Goal: Task Accomplishment & Management: Manage account settings

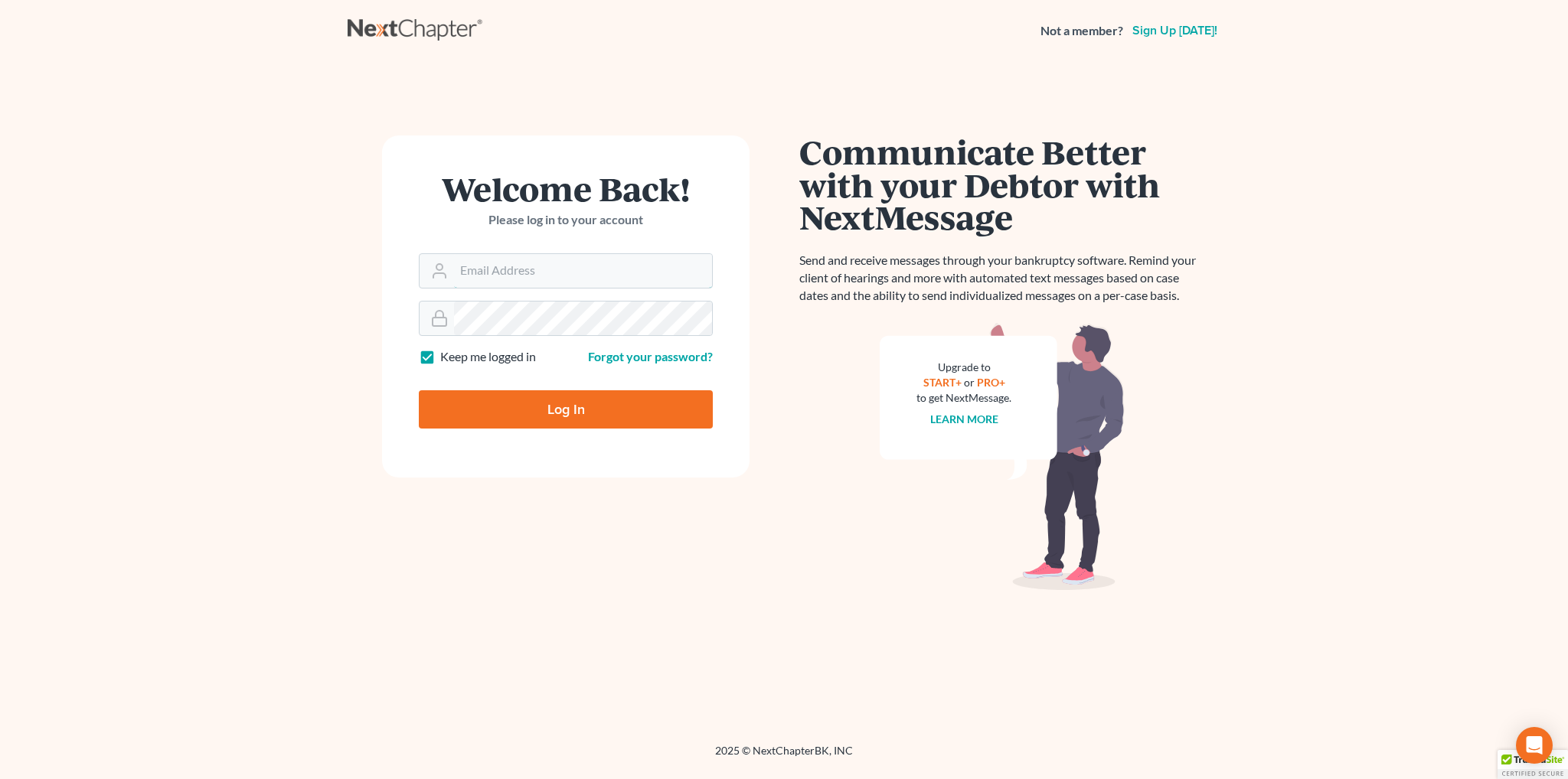
type input "[EMAIL_ADDRESS][DOMAIN_NAME]"
click at [497, 406] on input "Log In" at bounding box center [565, 409] width 294 height 39
type input "Thinking..."
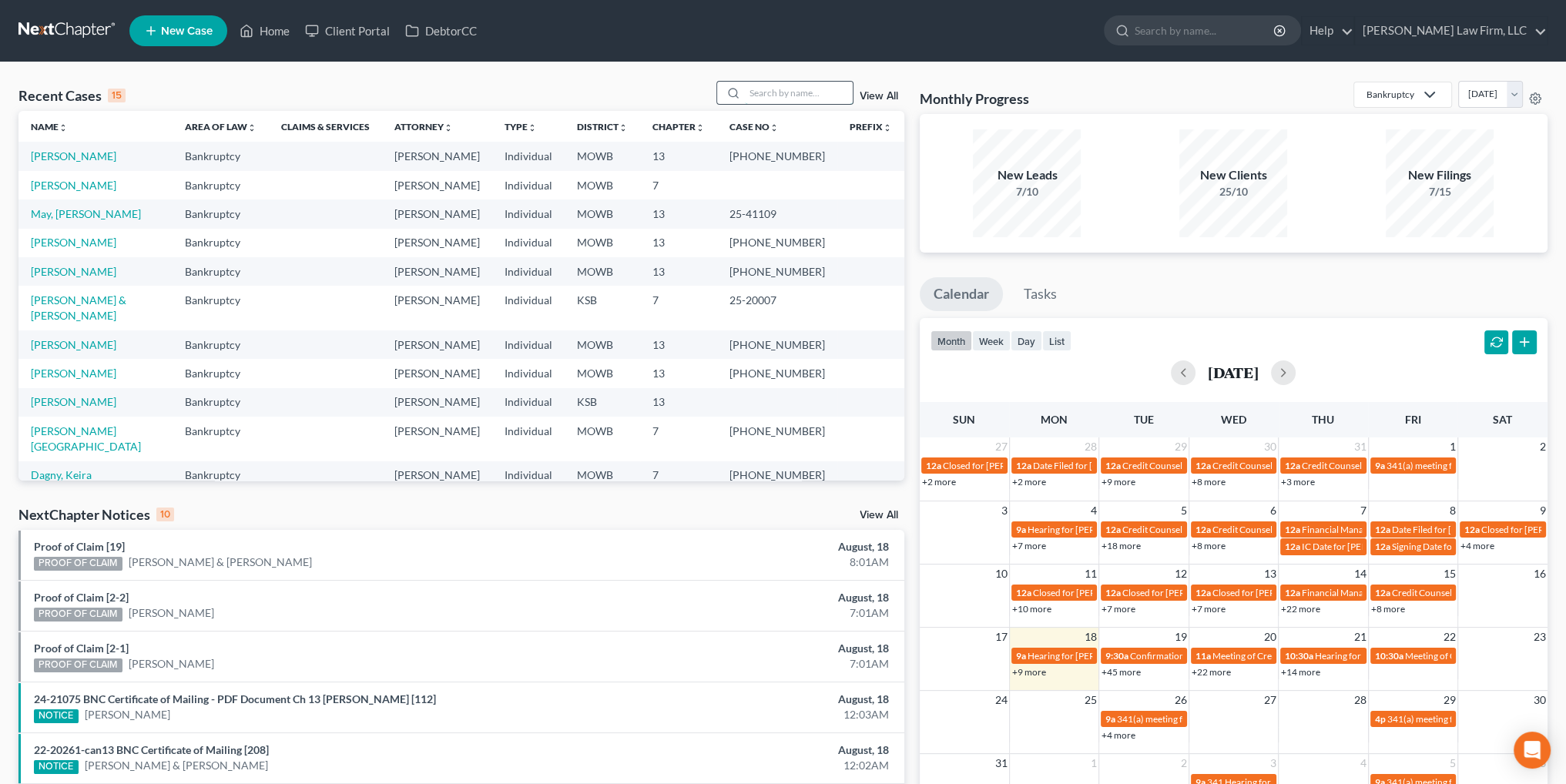
click at [773, 97] on input "search" at bounding box center [798, 92] width 108 height 22
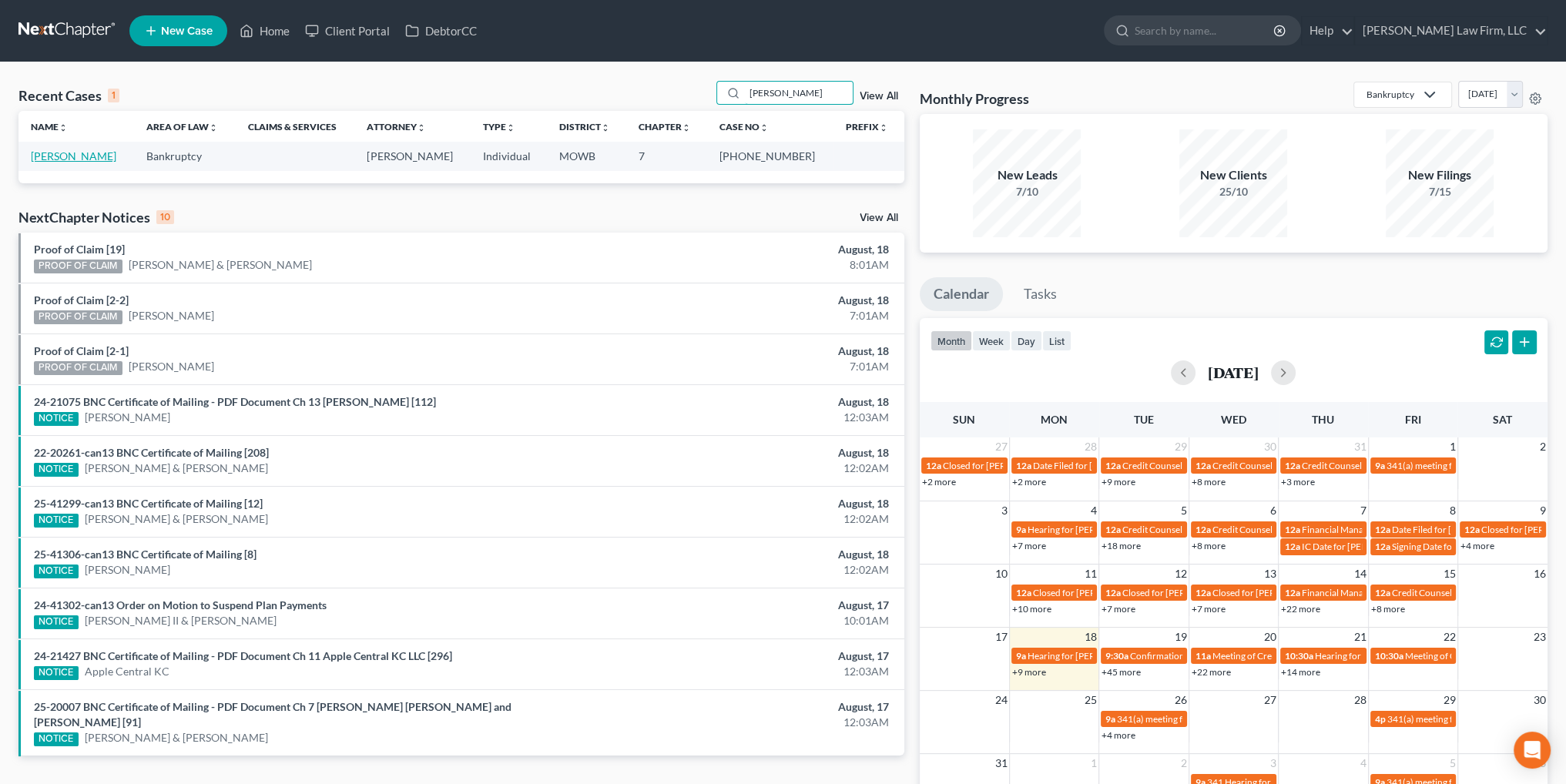
type input "[PERSON_NAME]"
drag, startPoint x: 76, startPoint y: 153, endPoint x: 109, endPoint y: 153, distance: 33.0
click at [76, 153] on link "[PERSON_NAME]" at bounding box center [73, 156] width 86 height 13
select select "4"
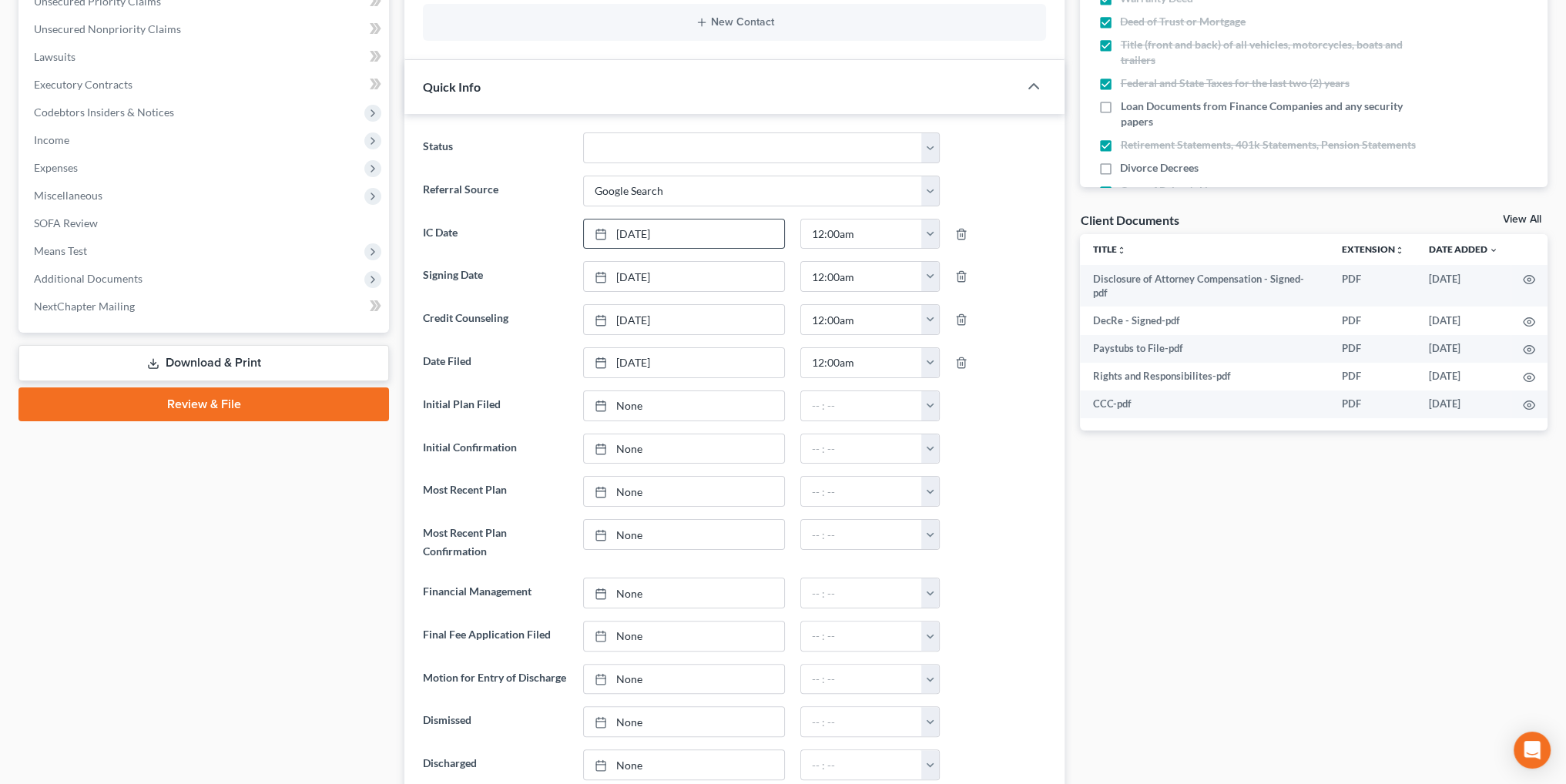
scroll to position [385, 0]
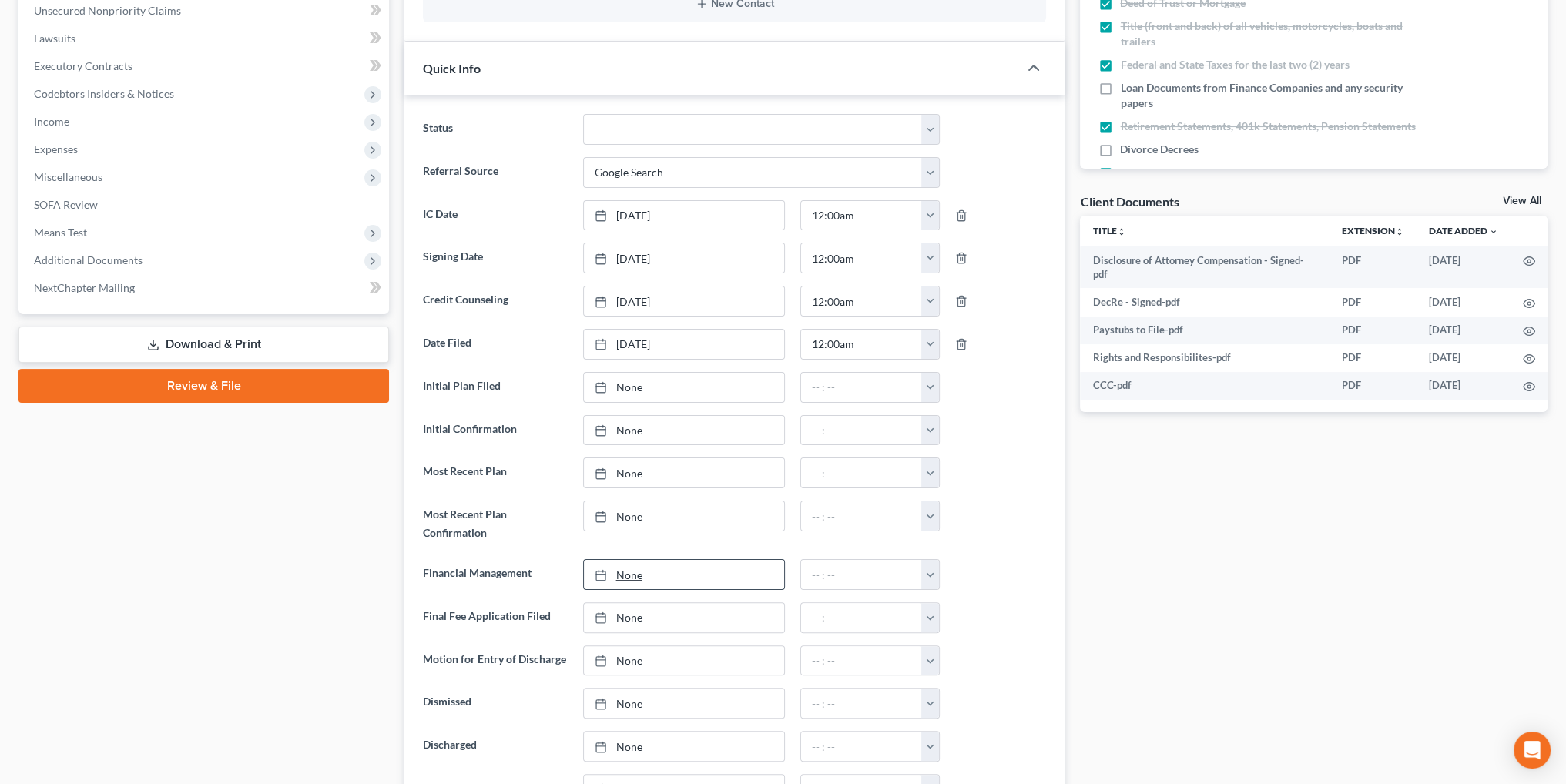
click at [622, 569] on link "None" at bounding box center [684, 574] width 201 height 29
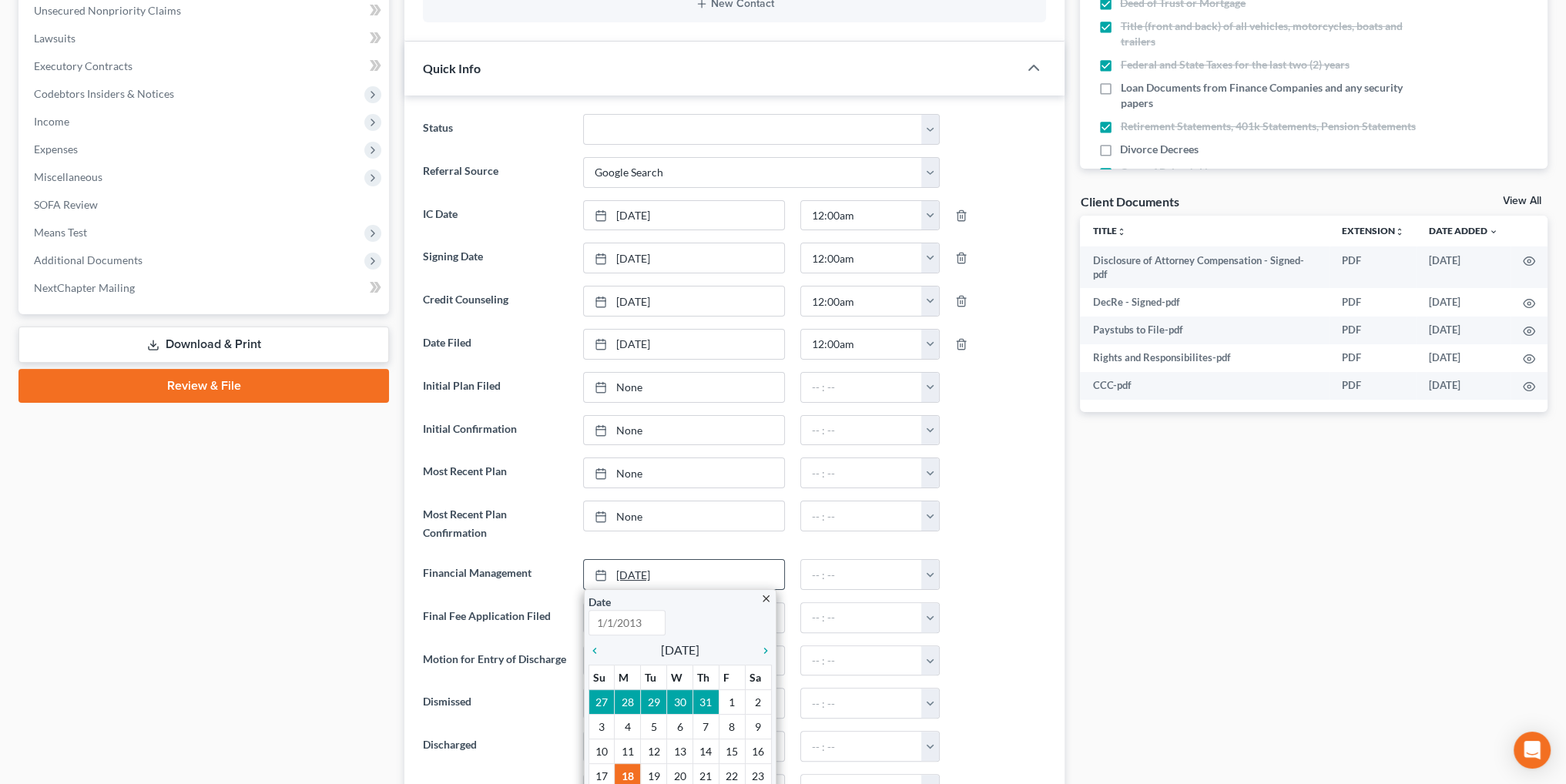
type input "[DATE]"
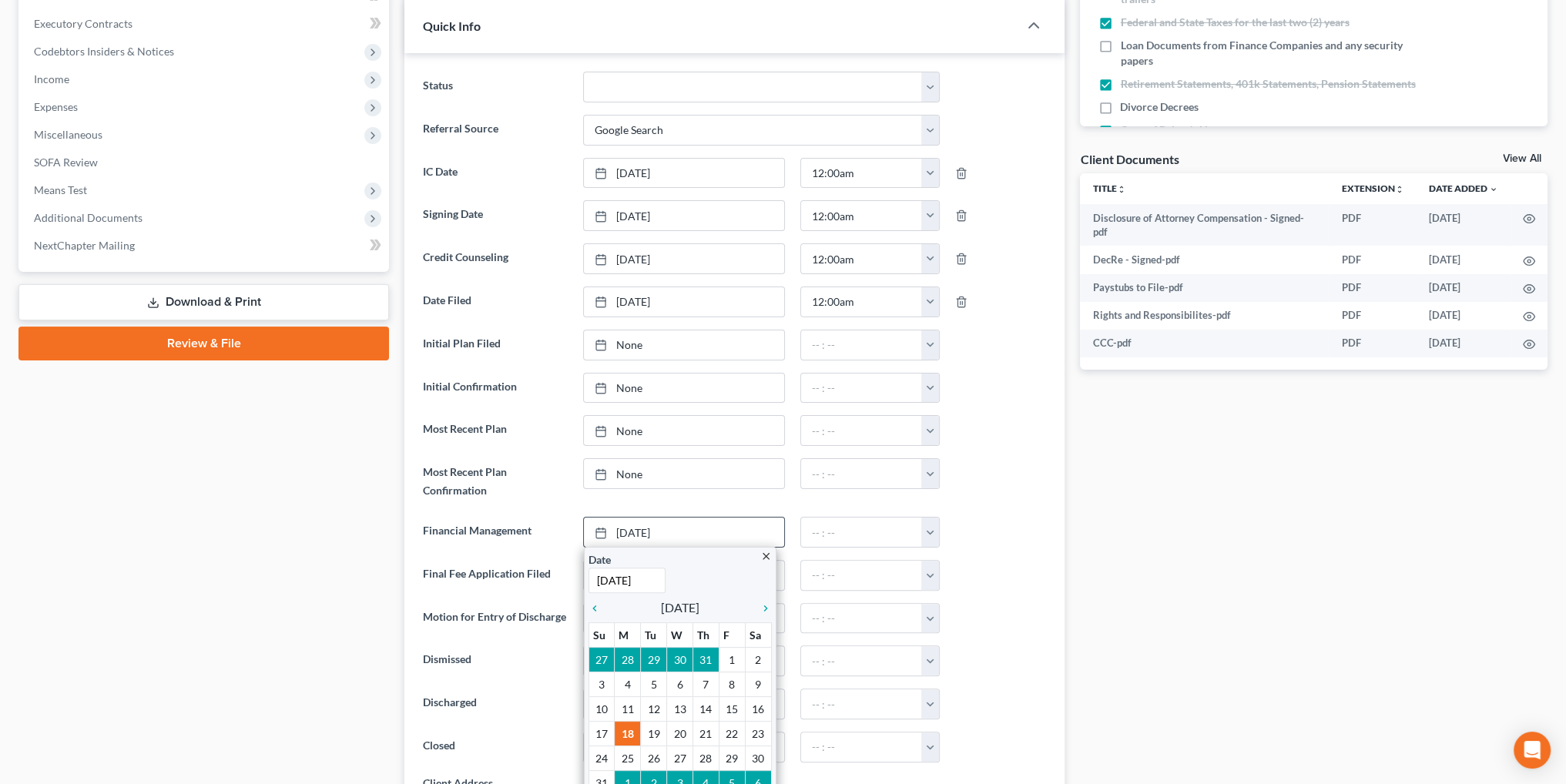
scroll to position [462, 0]
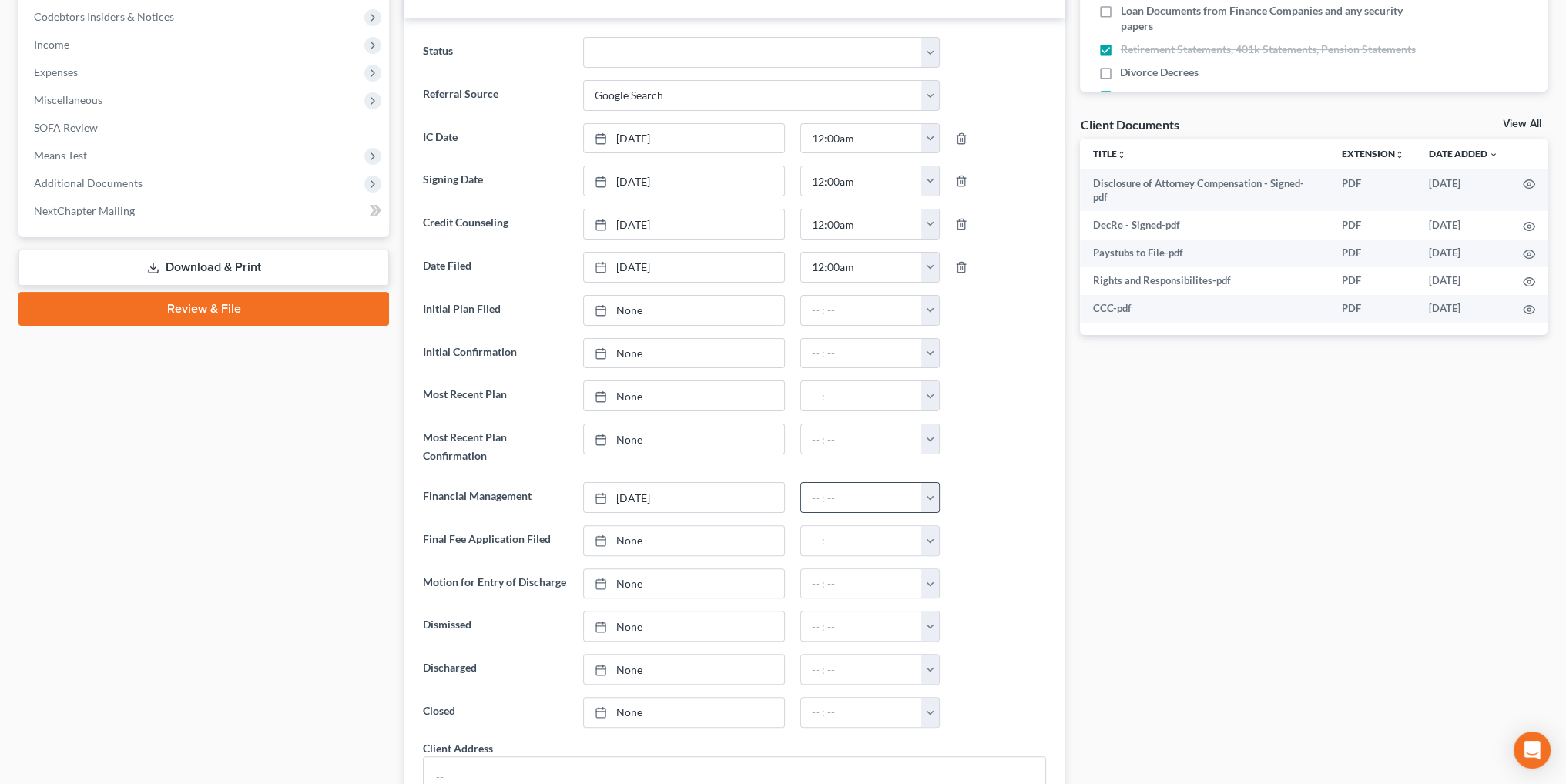
click at [925, 501] on button "button" at bounding box center [930, 497] width 17 height 29
click at [948, 522] on link "12:00am" at bounding box center [965, 531] width 86 height 26
type input "12:00am"
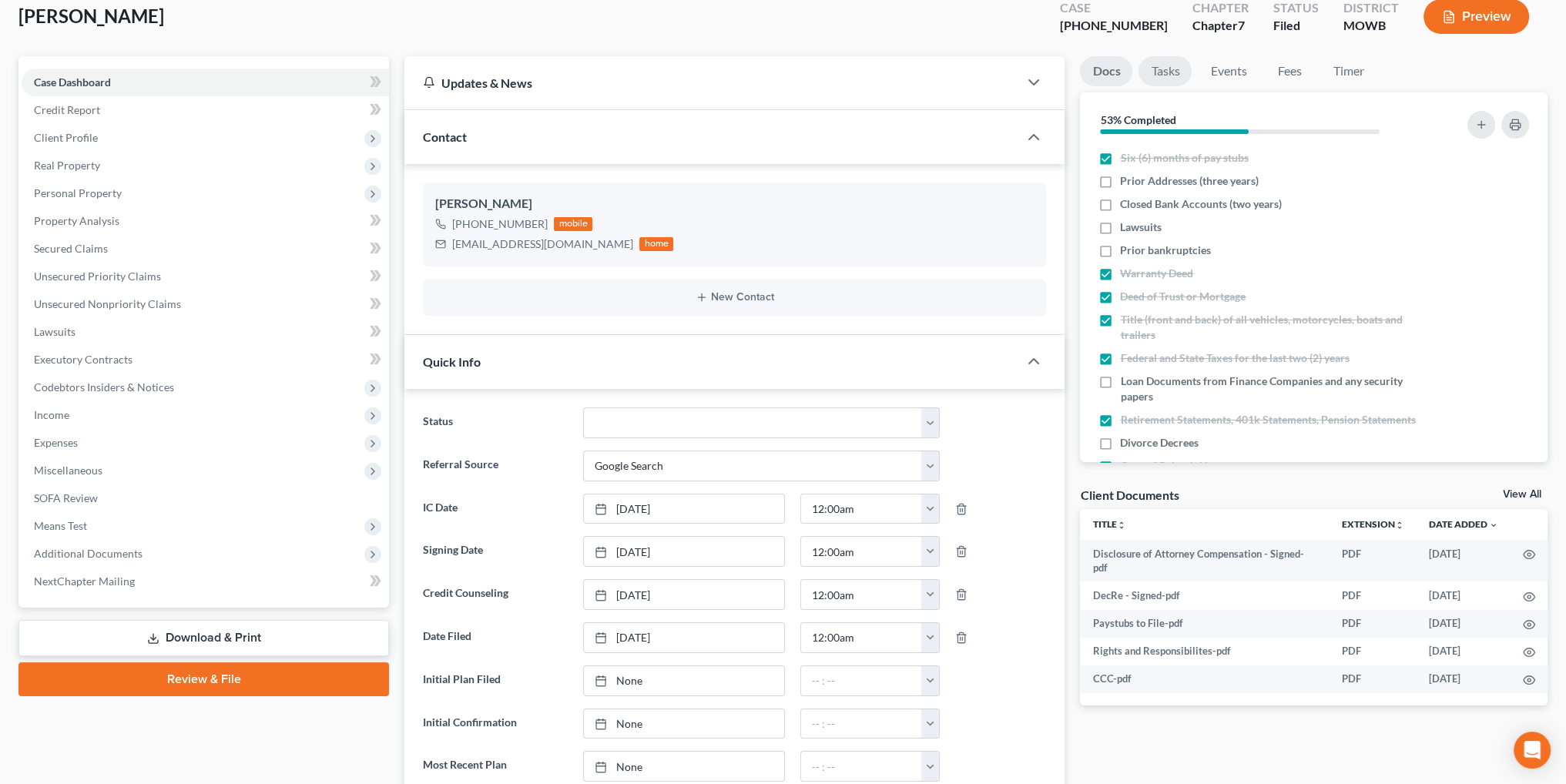
scroll to position [0, 0]
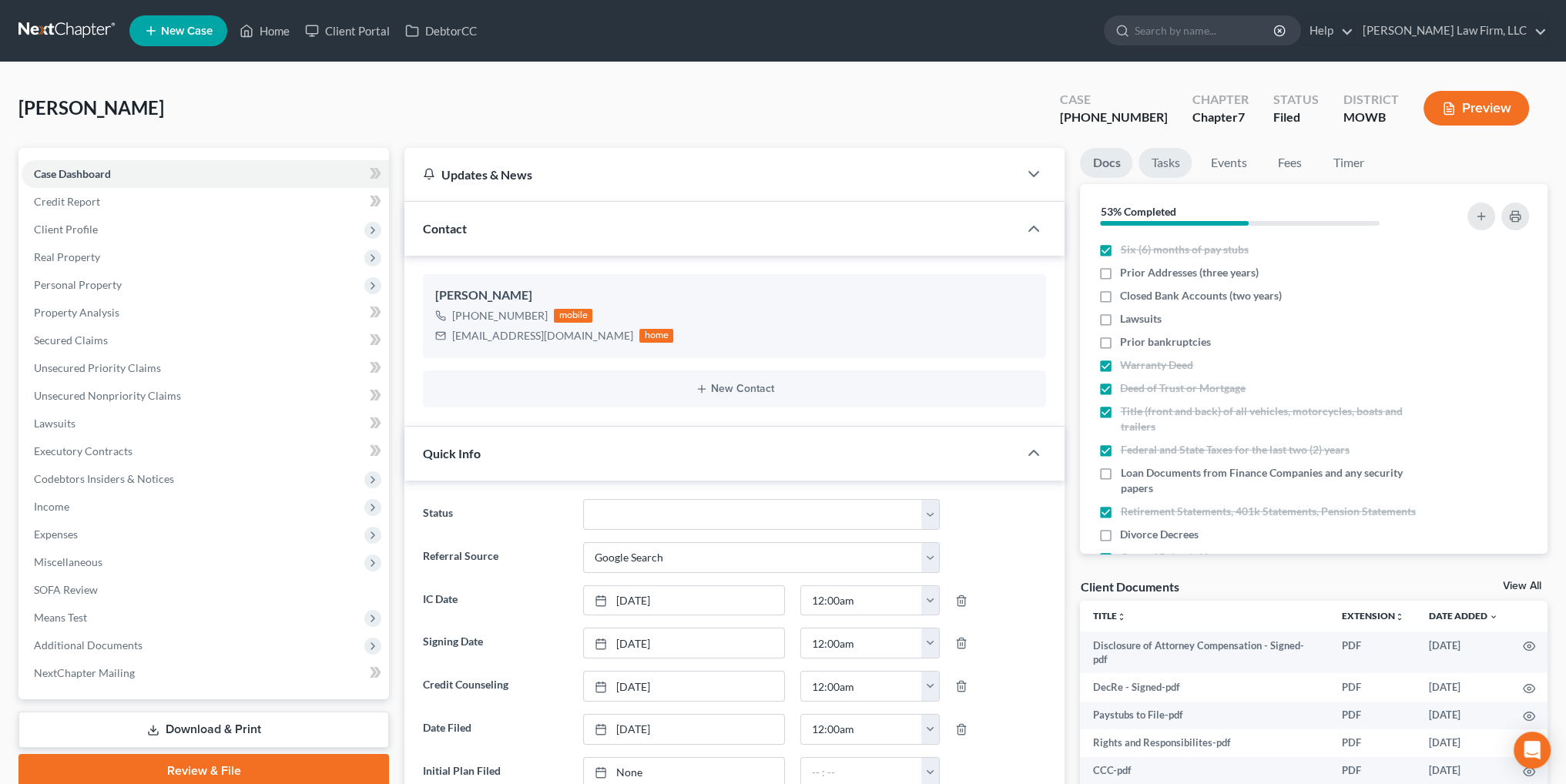
click at [1180, 165] on link "Tasks" at bounding box center [1165, 163] width 53 height 30
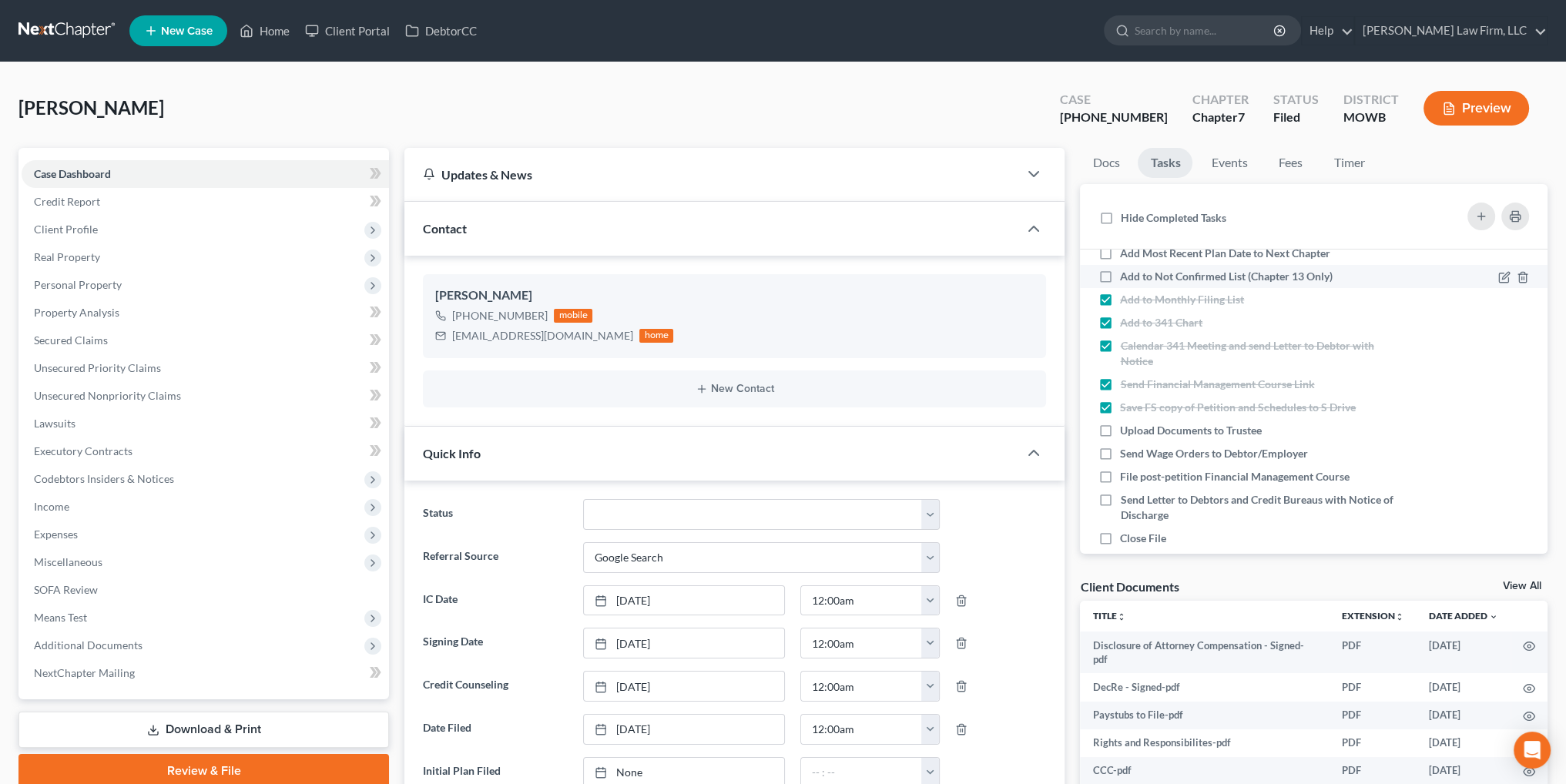
scroll to position [385, 0]
click at [1120, 473] on label "File post-petition Financial Management Course" at bounding box center [1241, 473] width 242 height 16
click at [1126, 473] on input "File post-petition Financial Management Course" at bounding box center [1131, 470] width 10 height 10
checkbox input "true"
click at [273, 27] on link "Home" at bounding box center [264, 31] width 65 height 28
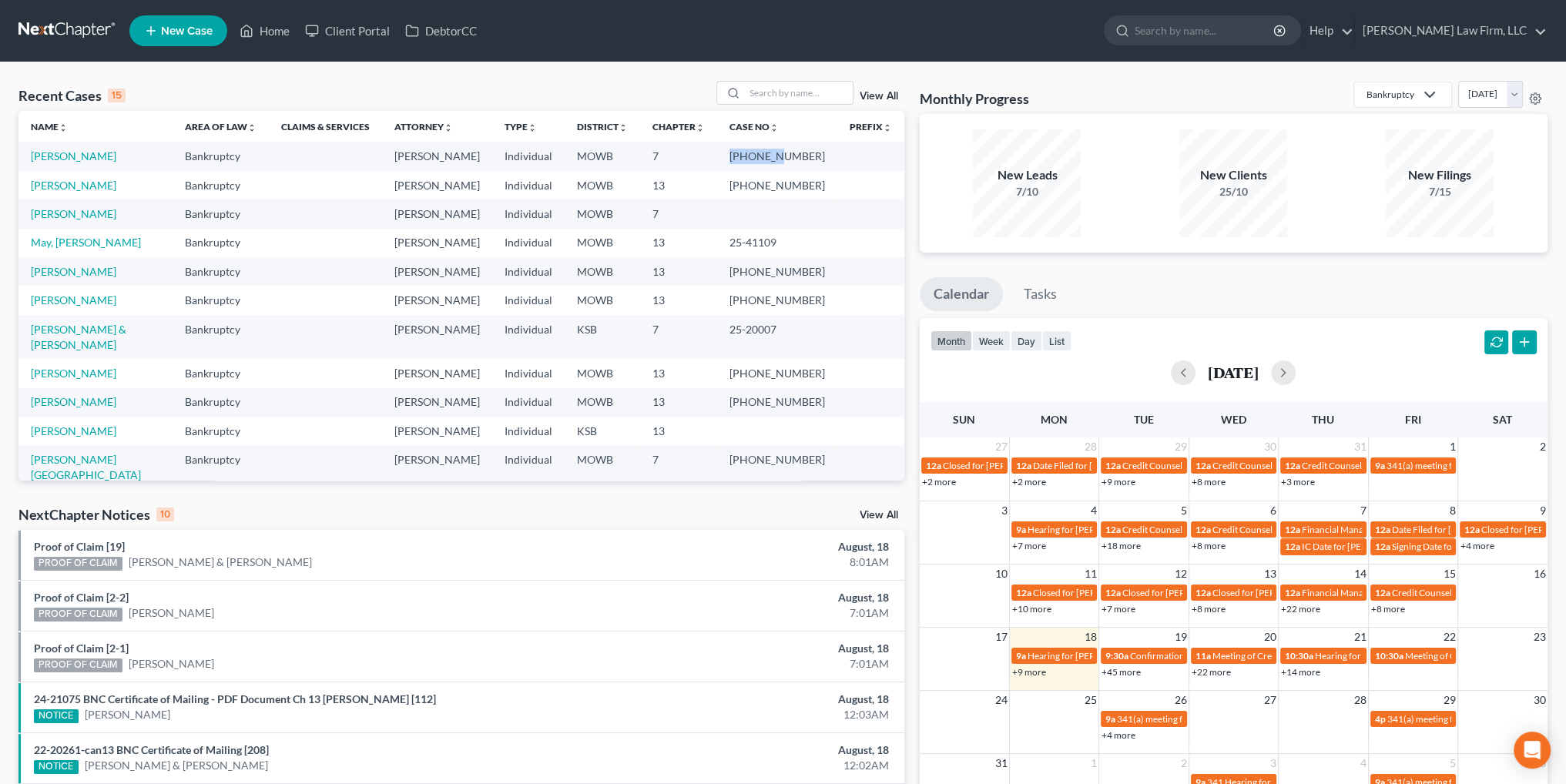
drag, startPoint x: 787, startPoint y: 158, endPoint x: 736, endPoint y: 155, distance: 51.1
click at [736, 155] on td "[PHONE_NUMBER]" at bounding box center [778, 156] width 121 height 29
copy td "25-41259"
click at [67, 167] on td "[PERSON_NAME]" at bounding box center [95, 156] width 154 height 29
click at [72, 158] on link "[PERSON_NAME]" at bounding box center [73, 156] width 86 height 13
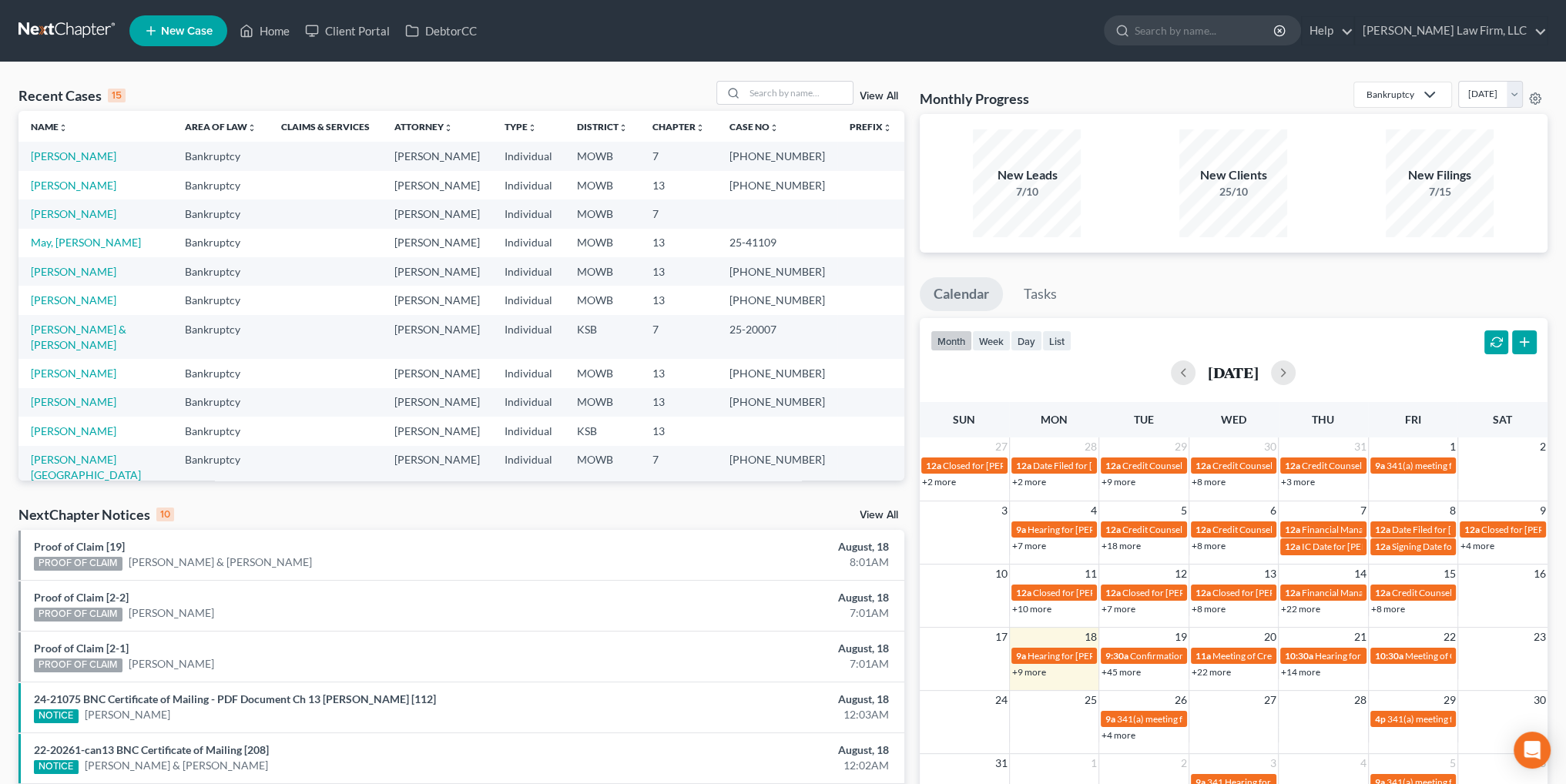
select select "4"
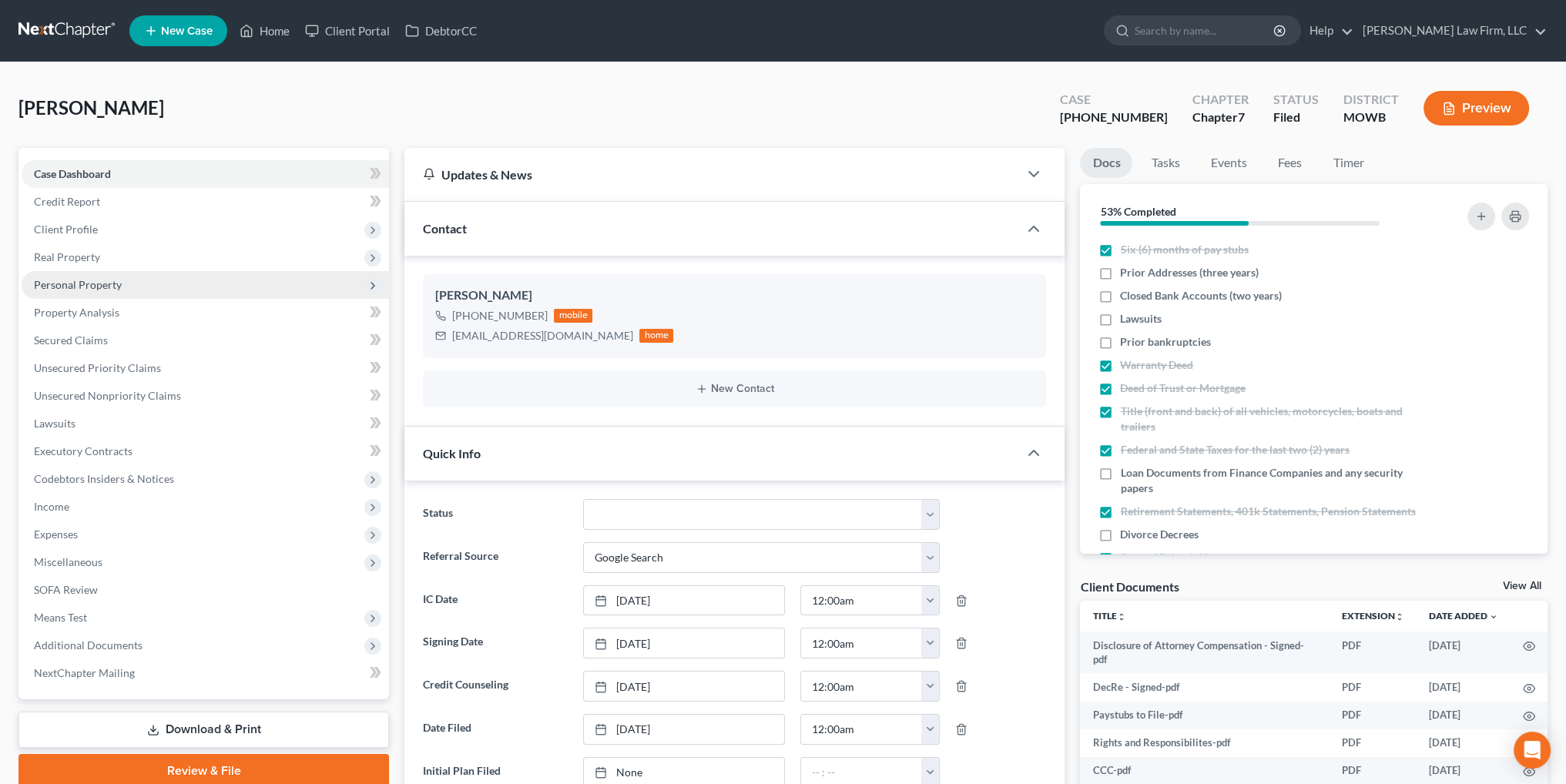
click at [97, 287] on span "Personal Property" at bounding box center [78, 285] width 88 height 13
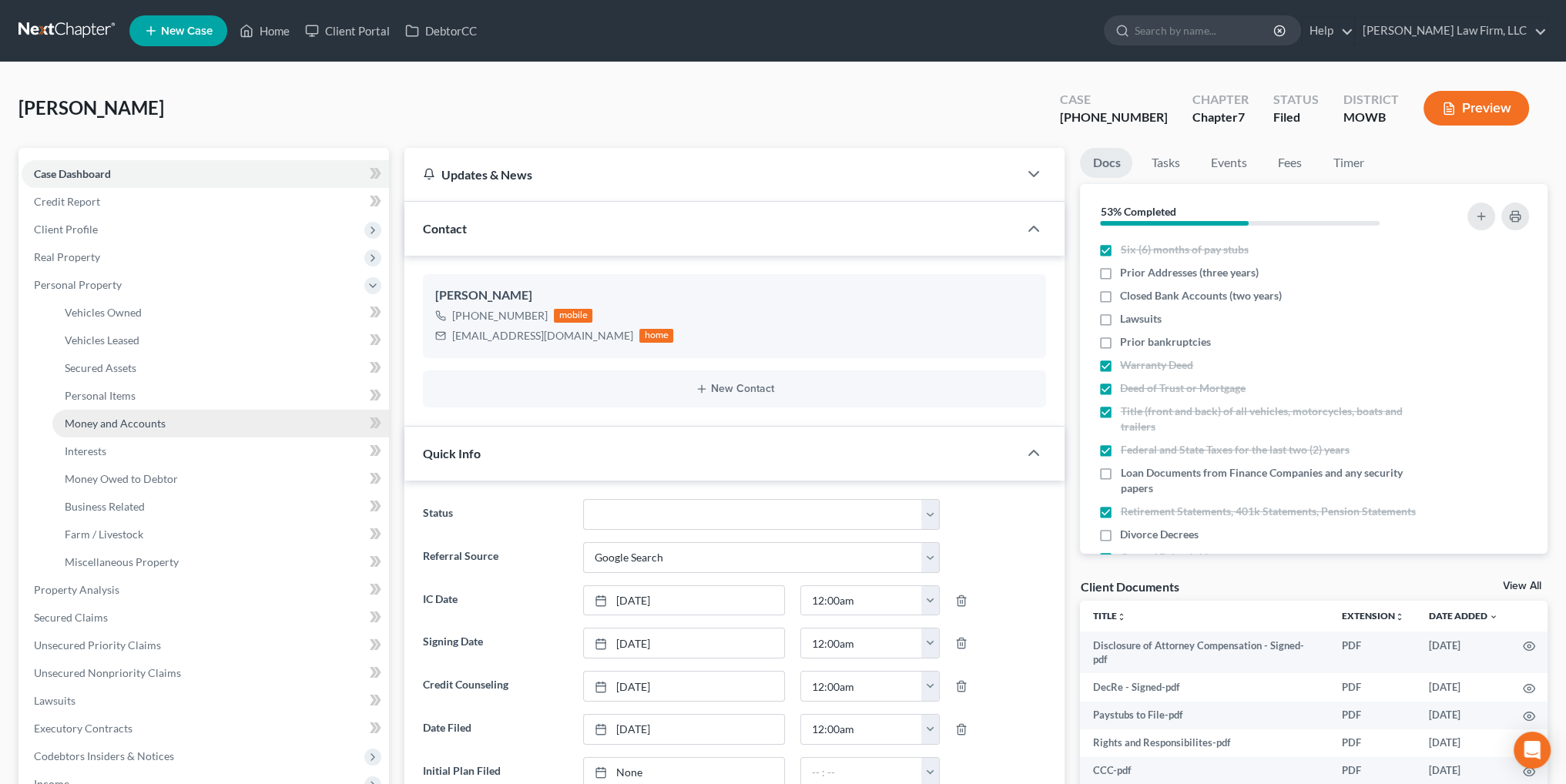
click at [108, 420] on span "Money and Accounts" at bounding box center [115, 423] width 101 height 13
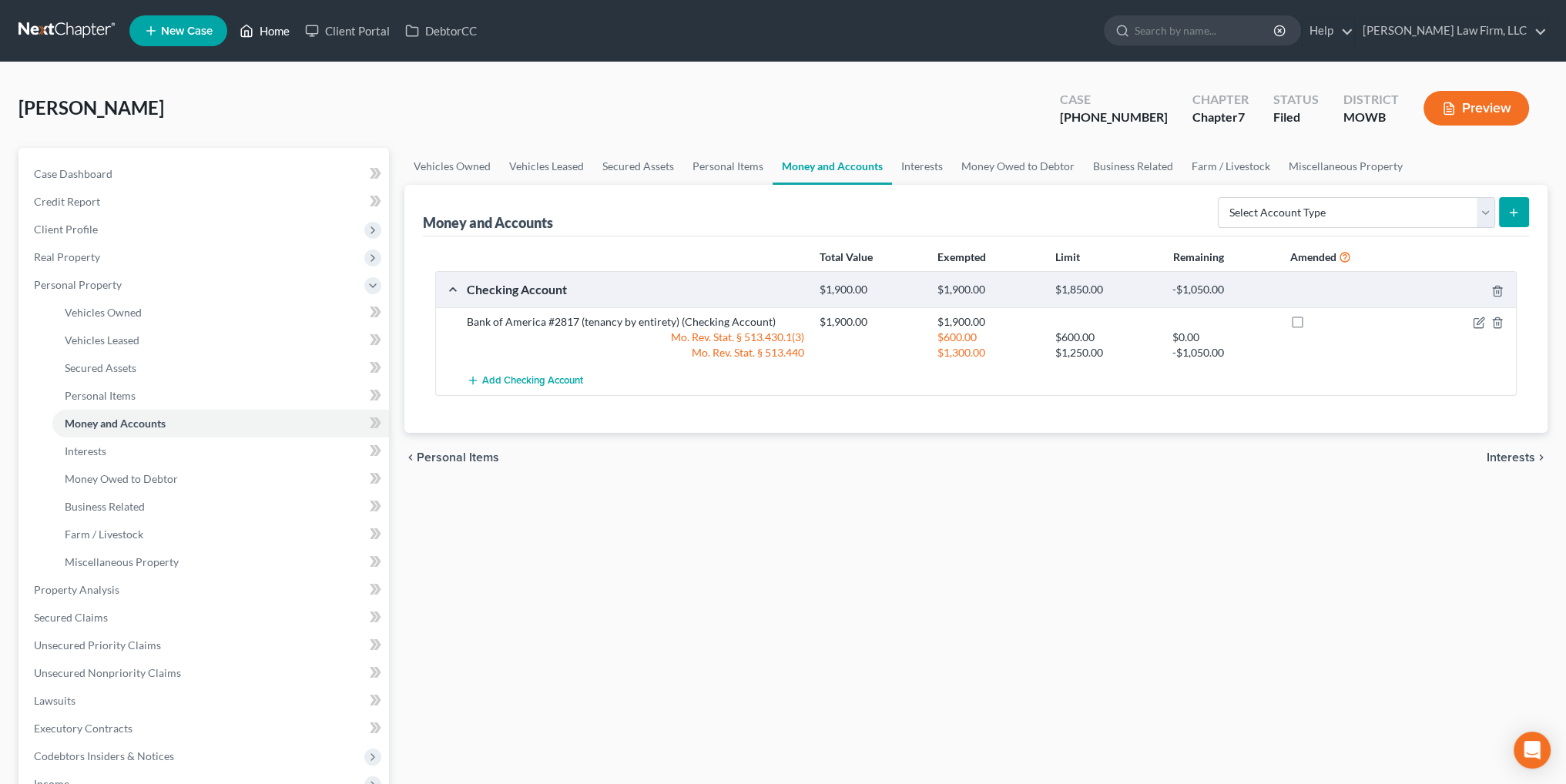
click at [268, 29] on link "Home" at bounding box center [264, 31] width 65 height 28
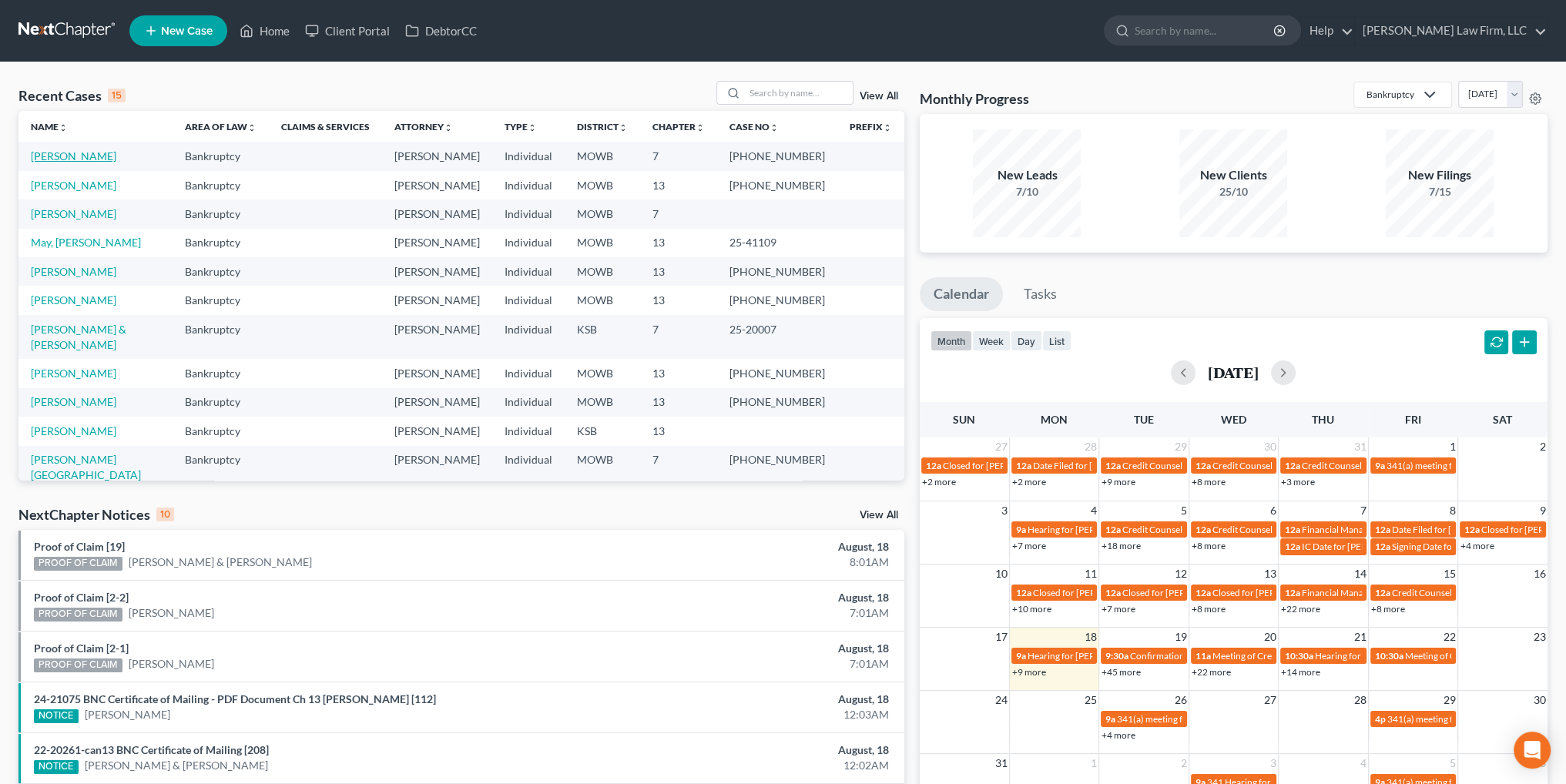
click at [55, 154] on link "[PERSON_NAME]" at bounding box center [73, 156] width 86 height 13
select select "3"
select select "4"
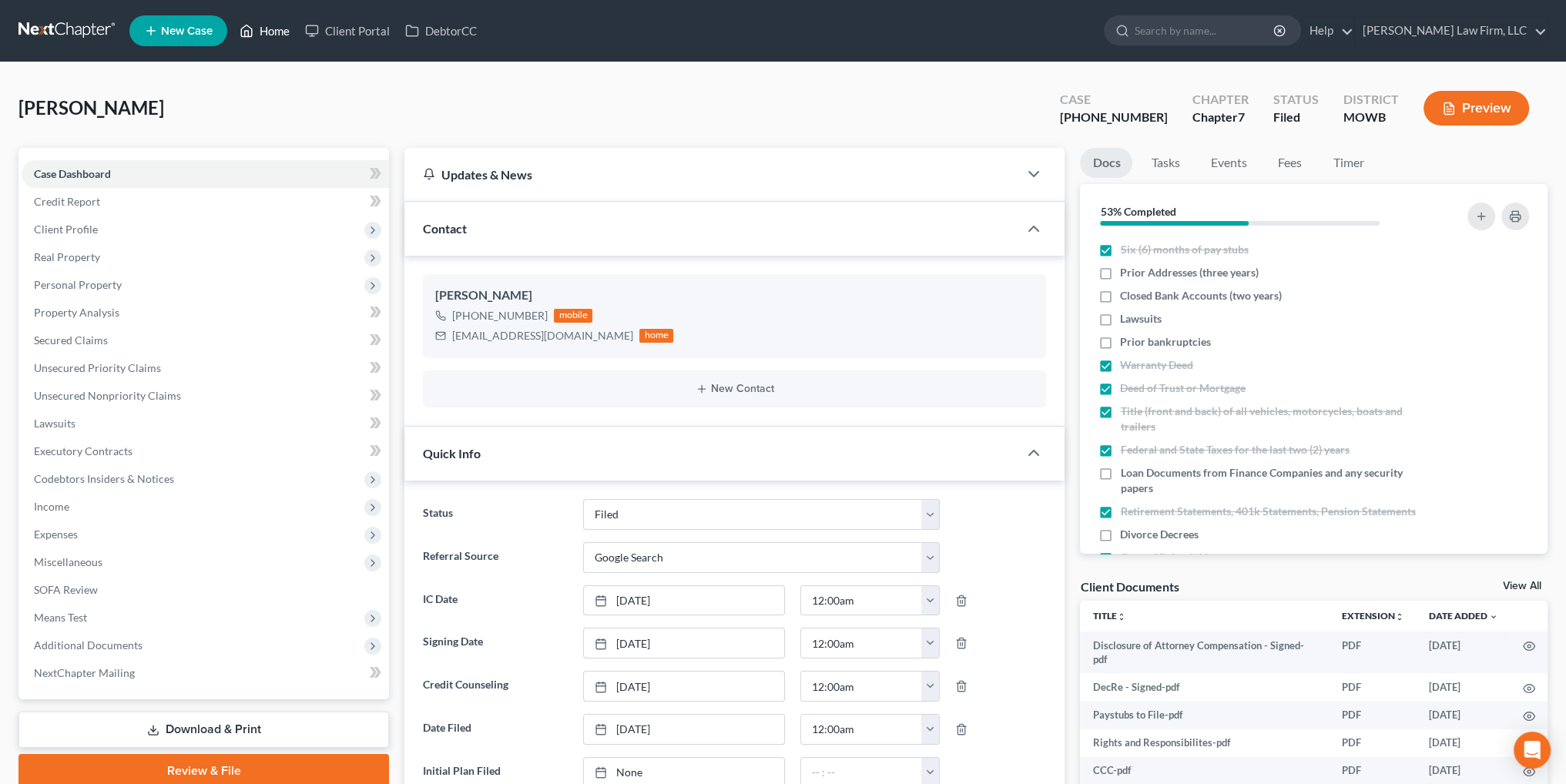
click at [271, 28] on link "Home" at bounding box center [264, 31] width 65 height 28
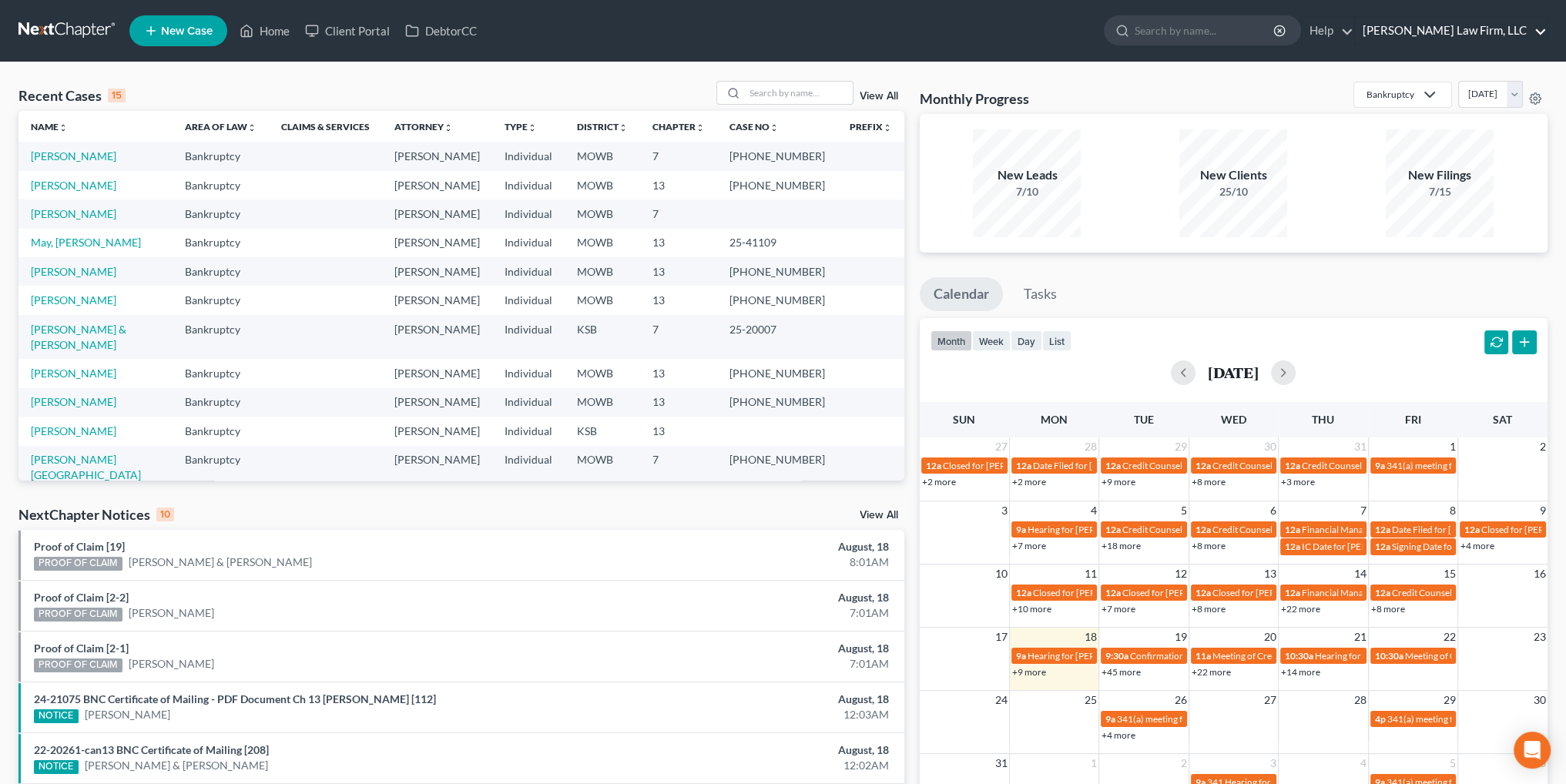
click at [1506, 29] on link "[PERSON_NAME] Law Firm, LLC" at bounding box center [1450, 31] width 192 height 28
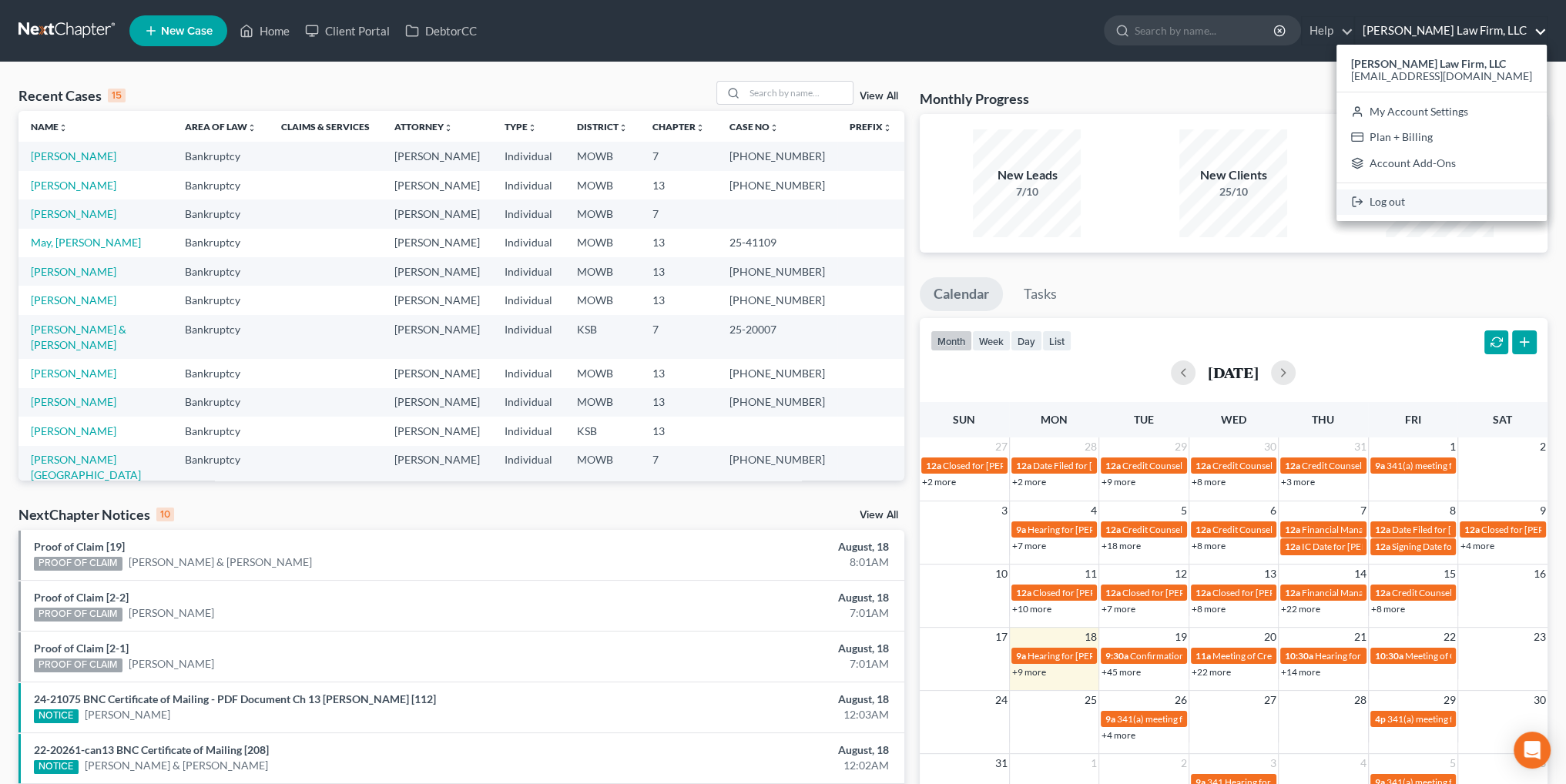
click at [1436, 202] on link "Log out" at bounding box center [1441, 203] width 211 height 26
